Goal: Task Accomplishment & Management: Use online tool/utility

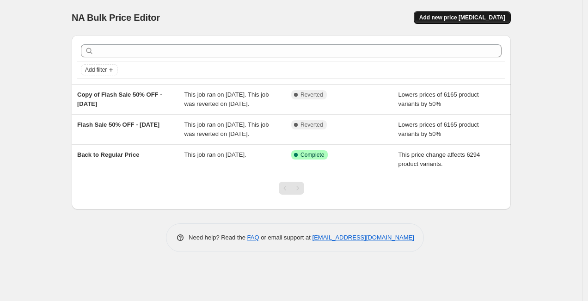
click at [464, 17] on span "Add new price [MEDICAL_DATA]" at bounding box center [463, 17] width 86 height 7
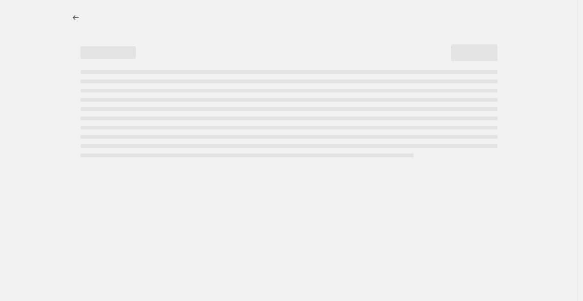
select select "percentage"
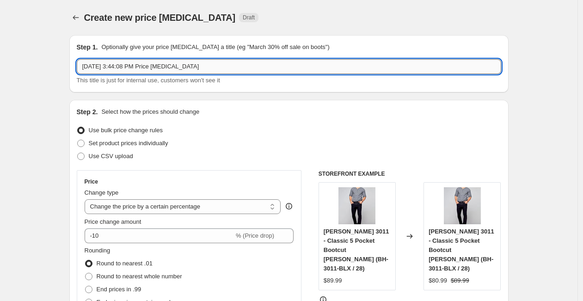
click at [228, 68] on input "[DATE] 3:44:08 PM Price [MEDICAL_DATA]" at bounding box center [289, 66] width 425 height 15
drag, startPoint x: 226, startPoint y: 67, endPoint x: 67, endPoint y: 65, distance: 159.1
click at [85, 66] on input "Thanksgiven Falsh Sale" at bounding box center [289, 66] width 425 height 15
click at [159, 69] on input "Canadian Thanksgiven Falsh Sale" at bounding box center [289, 66] width 425 height 15
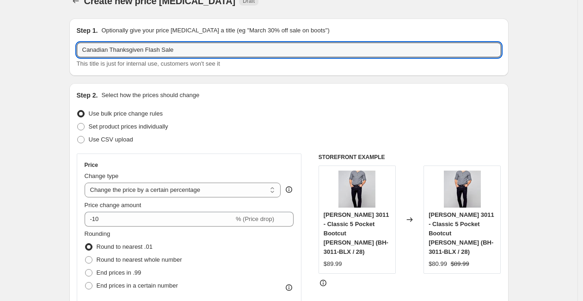
scroll to position [18, 0]
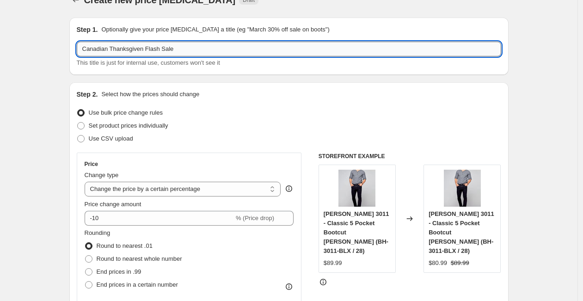
click at [219, 50] on input "Canadian Thanksgiven Flash Sale" at bounding box center [289, 49] width 425 height 15
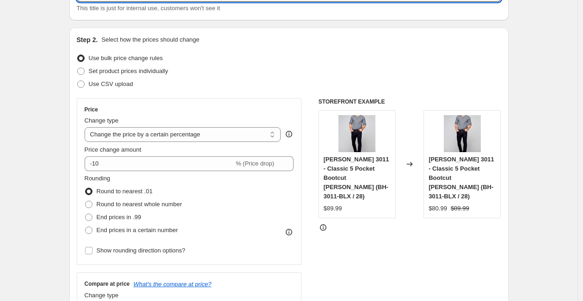
scroll to position [78, 0]
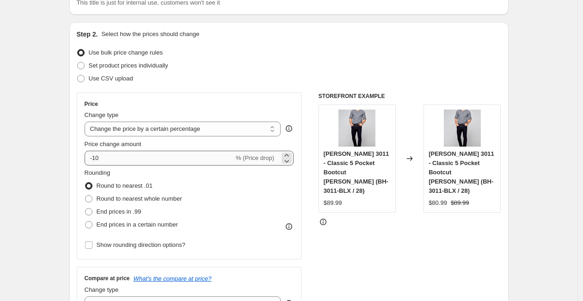
type input "Canadian Thanksgiven Flash Sale [DATE]-[DATE]"
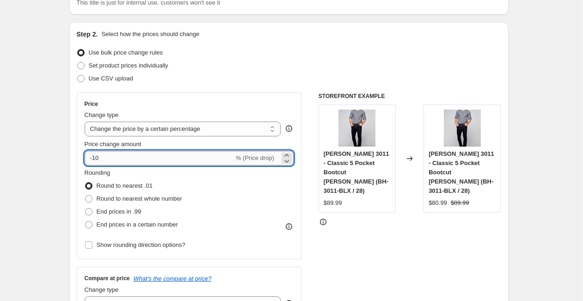
drag, startPoint x: 104, startPoint y: 157, endPoint x: 97, endPoint y: 159, distance: 7.8
click at [97, 159] on input "-10" at bounding box center [159, 158] width 149 height 15
type input "-50"
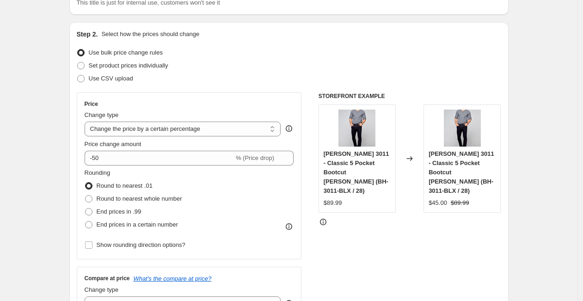
click at [409, 284] on div "STOREFRONT EXAMPLE [PERSON_NAME] 3011 - Classic 5 Pocket Bootcut [PERSON_NAME] …" at bounding box center [410, 206] width 183 height 227
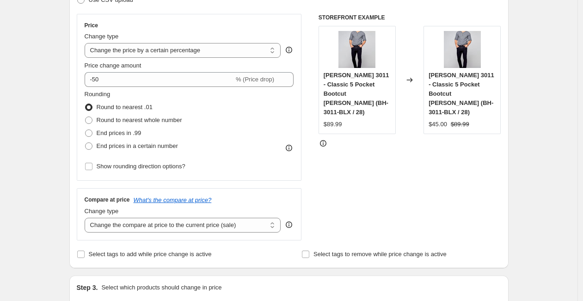
scroll to position [158, 0]
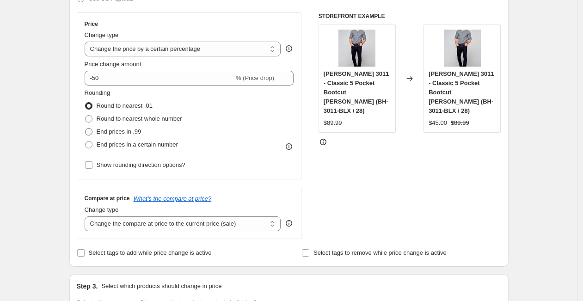
click at [124, 132] on span "End prices in .99" at bounding box center [119, 131] width 45 height 7
click at [86, 129] on input "End prices in .99" at bounding box center [85, 128] width 0 height 0
radio input "true"
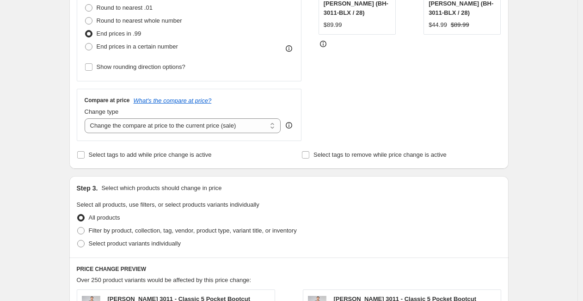
scroll to position [257, 0]
click at [176, 152] on span "Select tags to add while price change is active" at bounding box center [150, 153] width 123 height 7
click at [85, 152] on input "Select tags to add while price change is active" at bounding box center [80, 153] width 7 height 7
checkbox input "true"
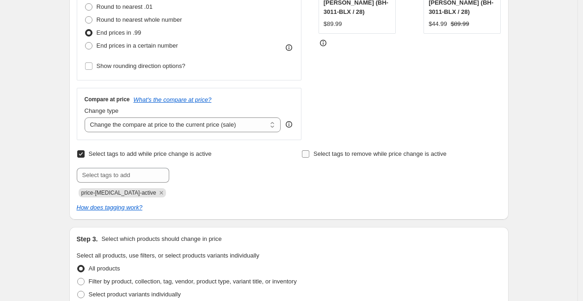
click at [337, 155] on span "Select tags to remove while price change is active" at bounding box center [380, 153] width 133 height 7
click at [309, 155] on input "Select tags to remove while price change is active" at bounding box center [305, 153] width 7 height 7
click at [337, 155] on span "Select tags to remove while price change is active" at bounding box center [380, 153] width 133 height 7
click at [309, 155] on input "Select tags to remove while price change is active" at bounding box center [305, 153] width 7 height 7
checkbox input "false"
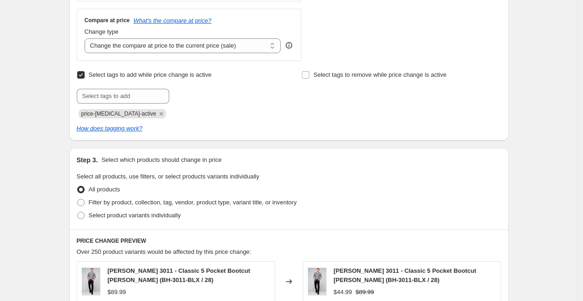
scroll to position [334, 0]
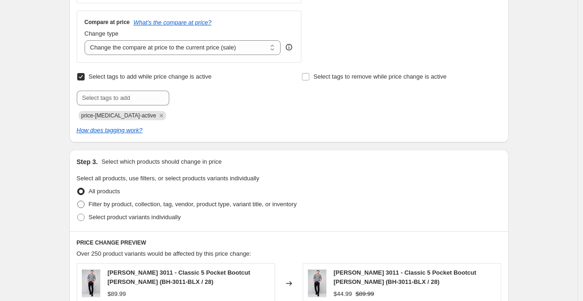
click at [85, 205] on span at bounding box center [80, 204] width 7 height 7
click at [78, 201] on input "Filter by product, collection, tag, vendor, product type, variant title, or inv…" at bounding box center [77, 201] width 0 height 0
radio input "true"
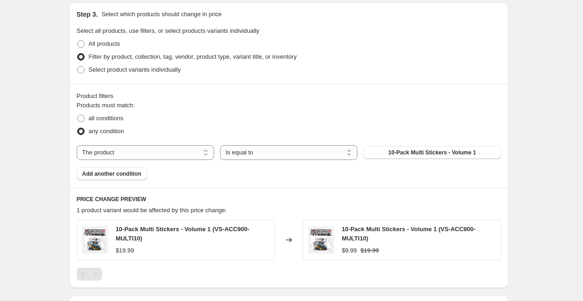
scroll to position [483, 0]
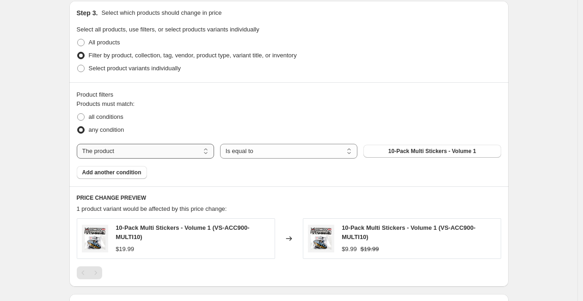
click at [144, 150] on select "The product The product's collection The product's tag The product's vendor The…" at bounding box center [145, 151] width 137 height 15
select select "collection"
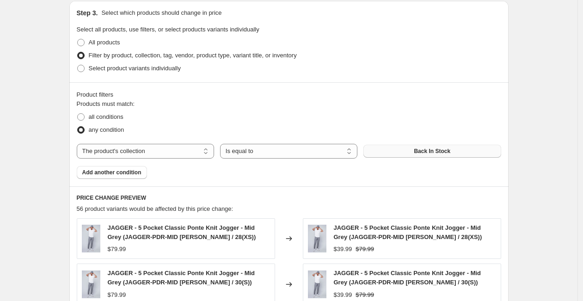
click at [399, 154] on button "Back In Stock" at bounding box center [432, 151] width 137 height 13
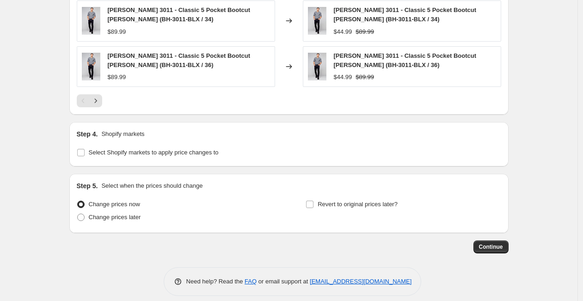
scroll to position [846, 0]
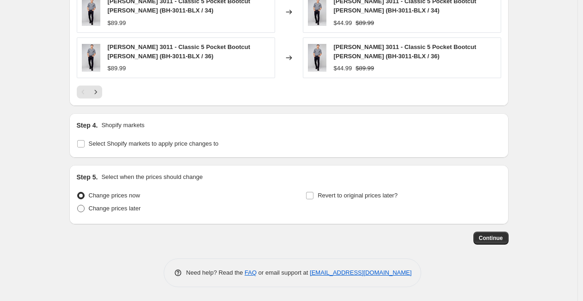
click at [127, 207] on span "Change prices later" at bounding box center [115, 208] width 52 height 7
click at [78, 205] on input "Change prices later" at bounding box center [77, 205] width 0 height 0
radio input "true"
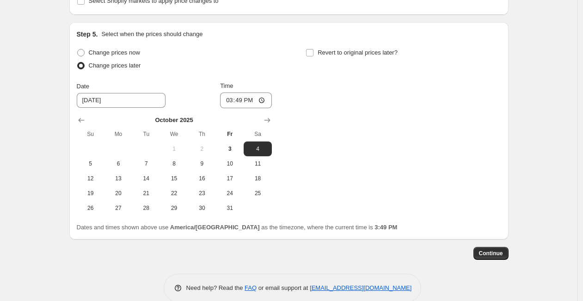
scroll to position [989, 0]
click at [119, 167] on span "6" at bounding box center [118, 163] width 20 height 7
type input "[DATE]"
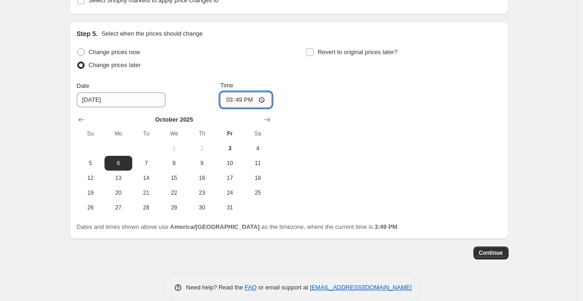
click at [244, 101] on input "15:49" at bounding box center [246, 100] width 52 height 16
click at [247, 100] on input "15:49" at bounding box center [246, 100] width 52 height 16
click at [263, 100] on input "15:49" at bounding box center [246, 100] width 52 height 16
type input "09:30"
click at [365, 124] on div "Change prices now Change prices later Date [DATE] Time 09:[DATE] Mo Tu We Th Fr…" at bounding box center [289, 130] width 425 height 169
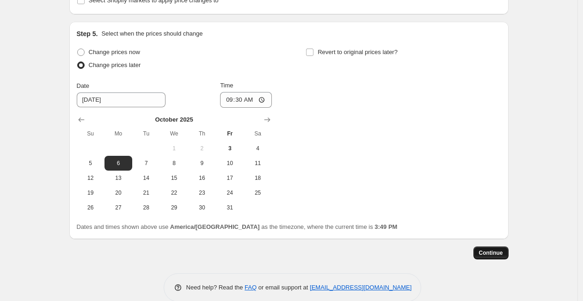
click at [492, 254] on span "Continue" at bounding box center [491, 252] width 24 height 7
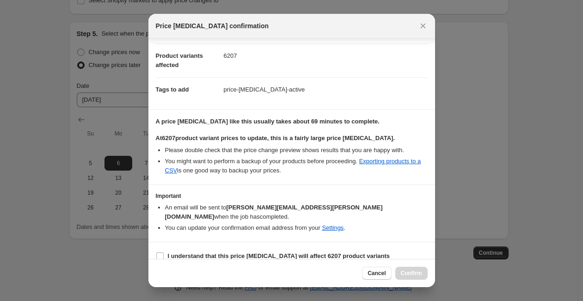
scroll to position [96, 0]
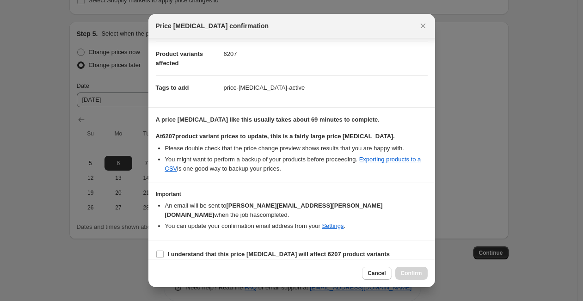
click at [389, 163] on li "You might want to perform a backup of your products before proceeding. Exportin…" at bounding box center [296, 164] width 263 height 19
click at [389, 161] on link "Exporting products to a CSV" at bounding box center [293, 164] width 256 height 16
click at [214, 251] on b "I understand that this price [MEDICAL_DATA] will affect 6207 product variants" at bounding box center [279, 254] width 222 height 7
click at [164, 251] on input "I understand that this price [MEDICAL_DATA] will affect 6207 product variants" at bounding box center [159, 254] width 7 height 7
checkbox input "true"
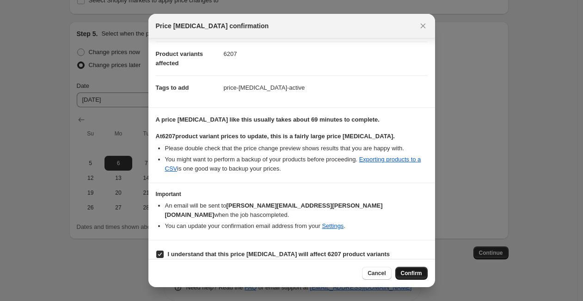
click at [415, 275] on span "Confirm" at bounding box center [411, 273] width 21 height 7
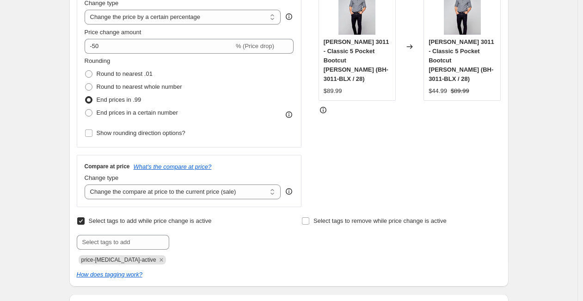
scroll to position [245, 0]
